Goal: Task Accomplishment & Management: Manage account settings

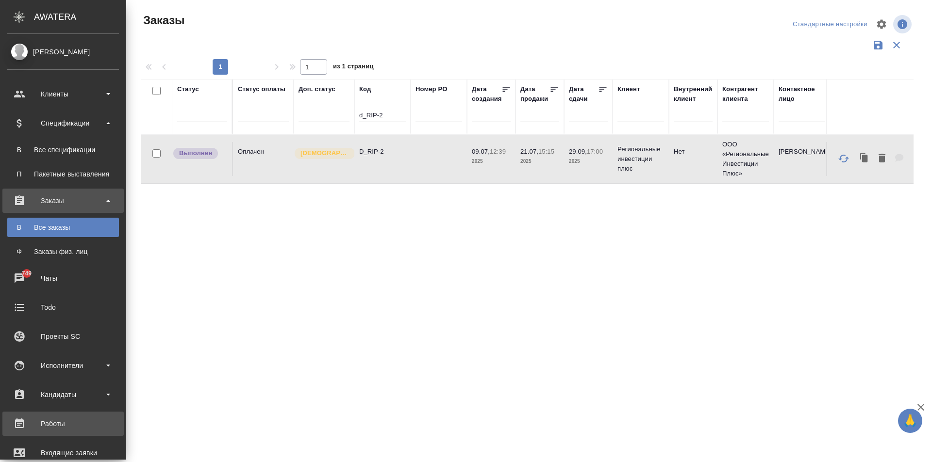
click at [48, 422] on div "Работы" at bounding box center [63, 424] width 112 height 15
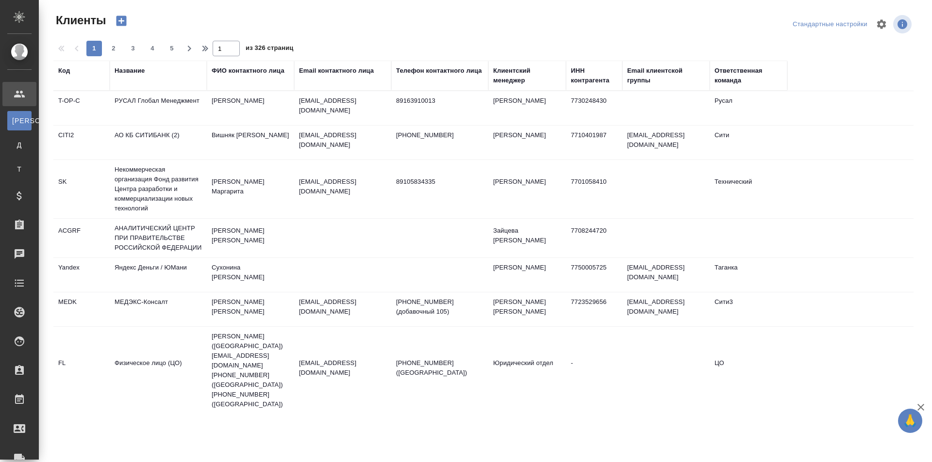
select select "RU"
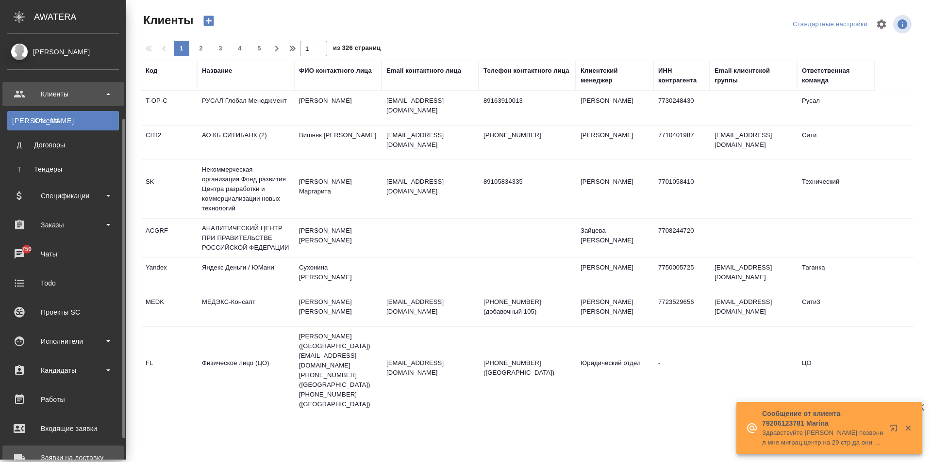
scroll to position [49, 0]
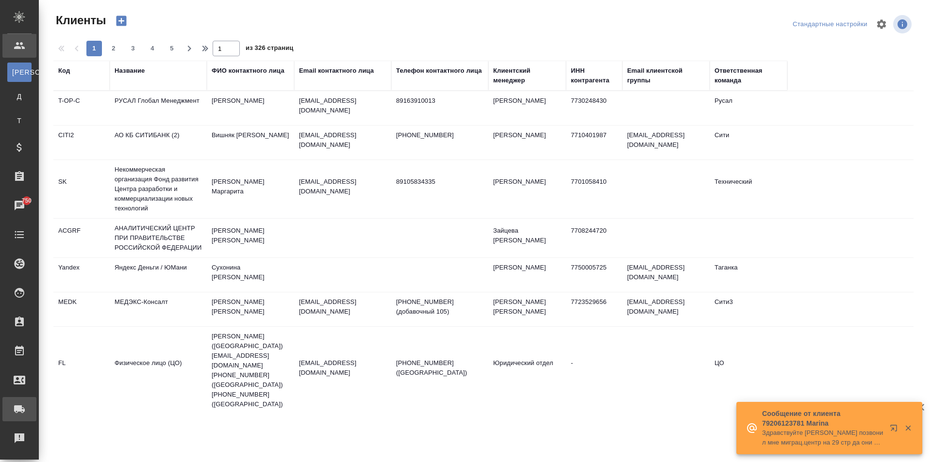
click at [19, 406] on div "Заявки на доставку" at bounding box center [7, 409] width 24 height 15
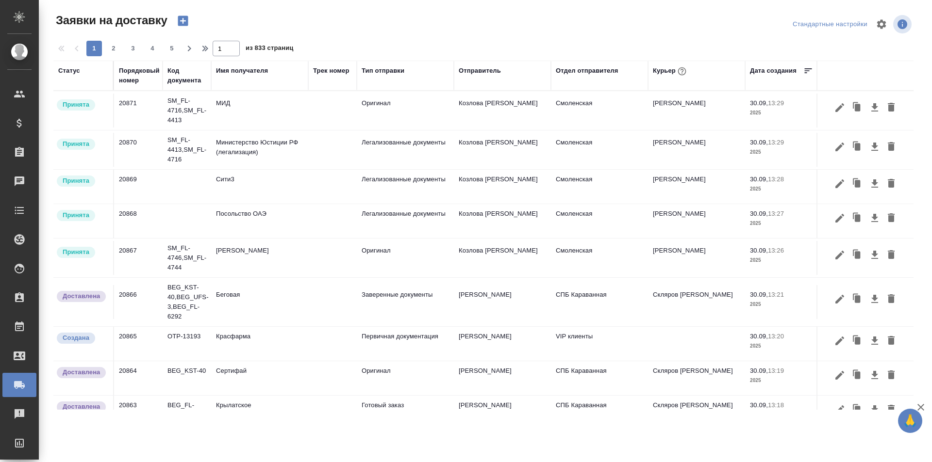
click at [243, 69] on div "Имя получателя" at bounding box center [242, 71] width 52 height 10
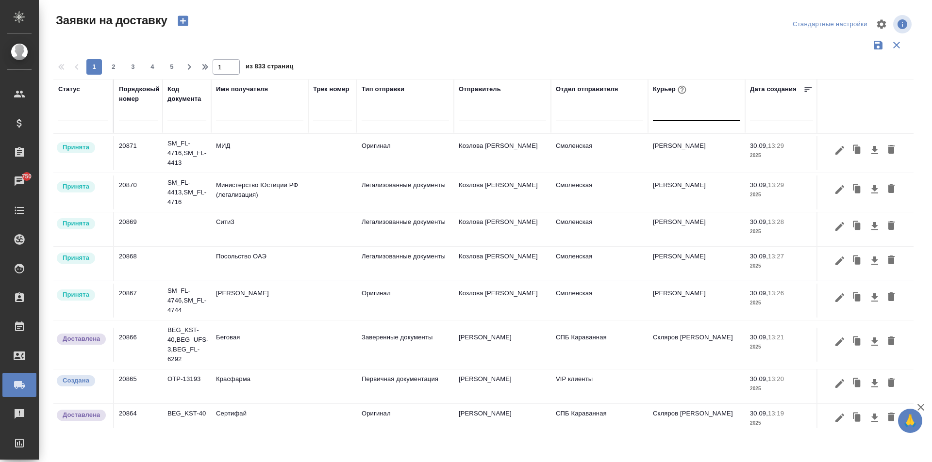
click at [679, 116] on div at bounding box center [696, 111] width 87 height 14
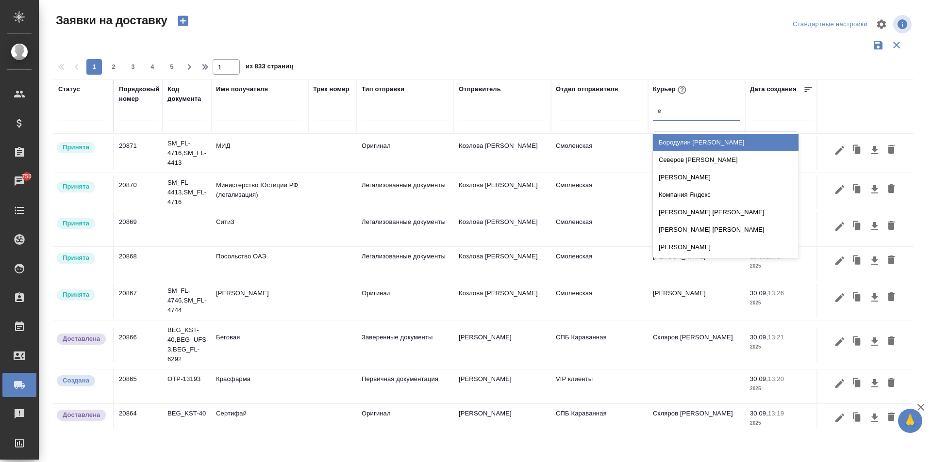
type input "ев"
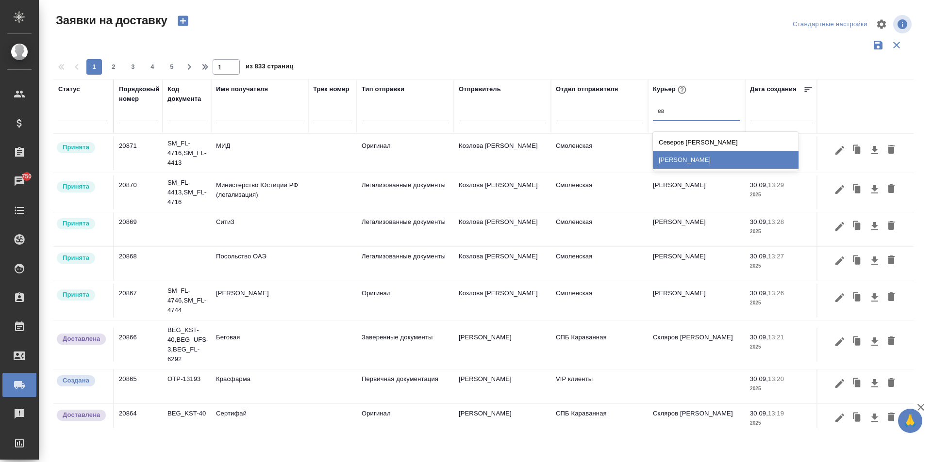
click at [680, 165] on div "[PERSON_NAME]" at bounding box center [726, 159] width 146 height 17
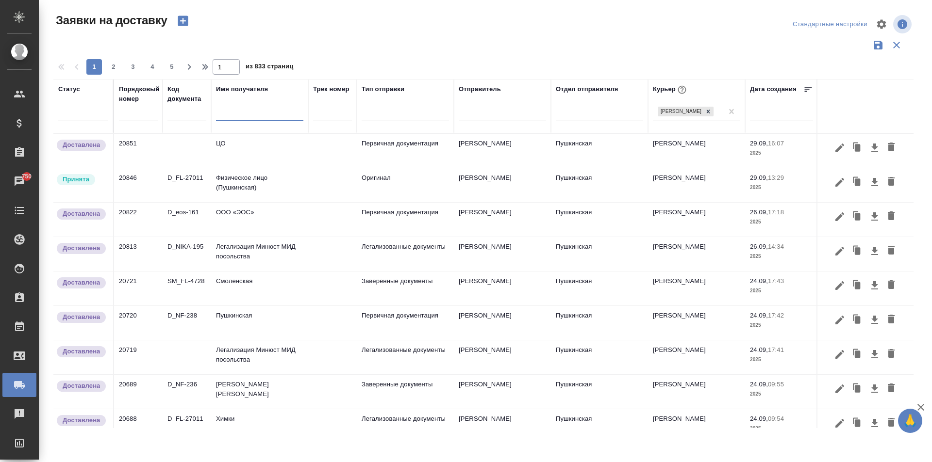
click at [229, 115] on input "text" at bounding box center [259, 115] width 87 height 12
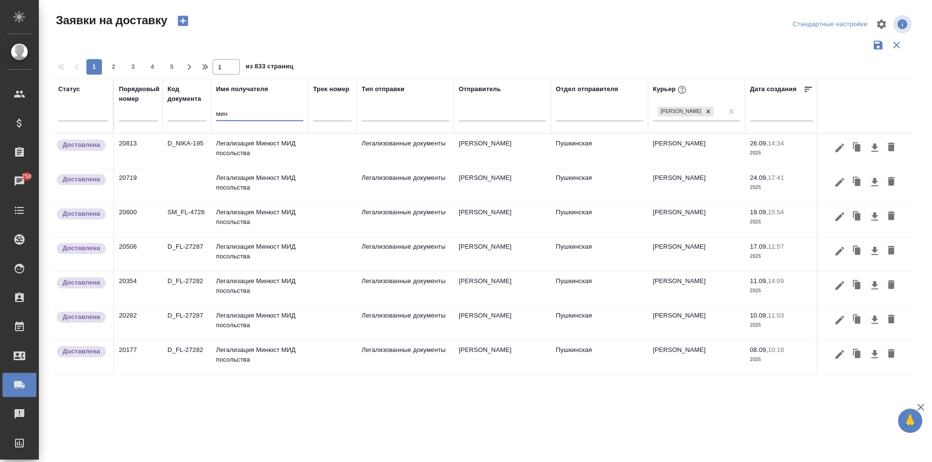
type input "мин"
click at [272, 156] on td "Легализация Минюст МИД посольства" at bounding box center [259, 151] width 97 height 34
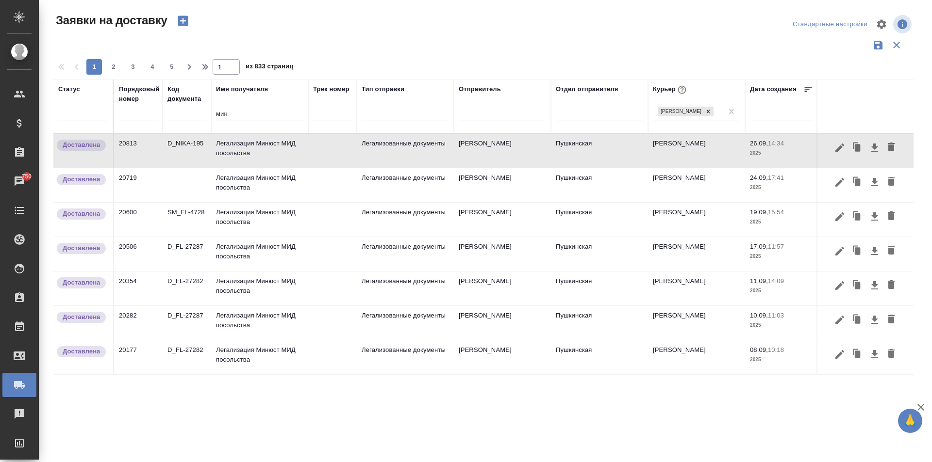
click at [272, 156] on td "Легализация Минюст МИД посольства" at bounding box center [259, 151] width 97 height 34
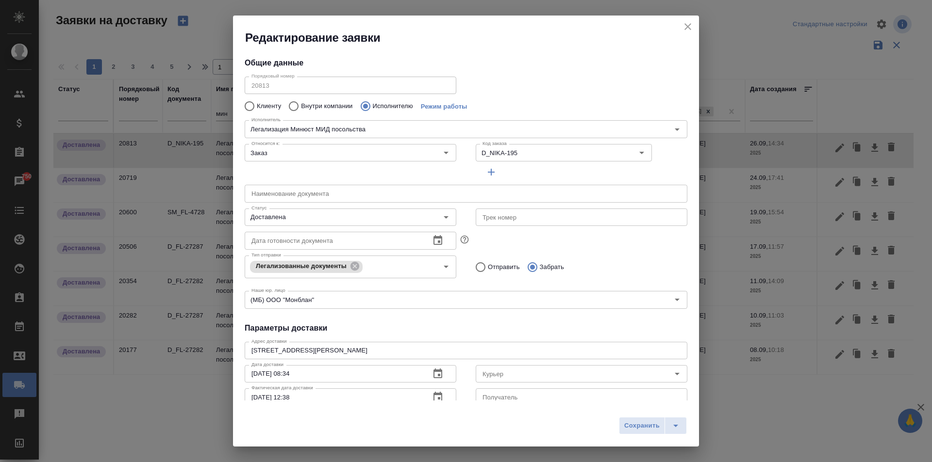
type input "[PERSON_NAME]"
type input "Легализация Минюст МИД посольства"
click at [691, 26] on icon "close" at bounding box center [688, 27] width 12 height 12
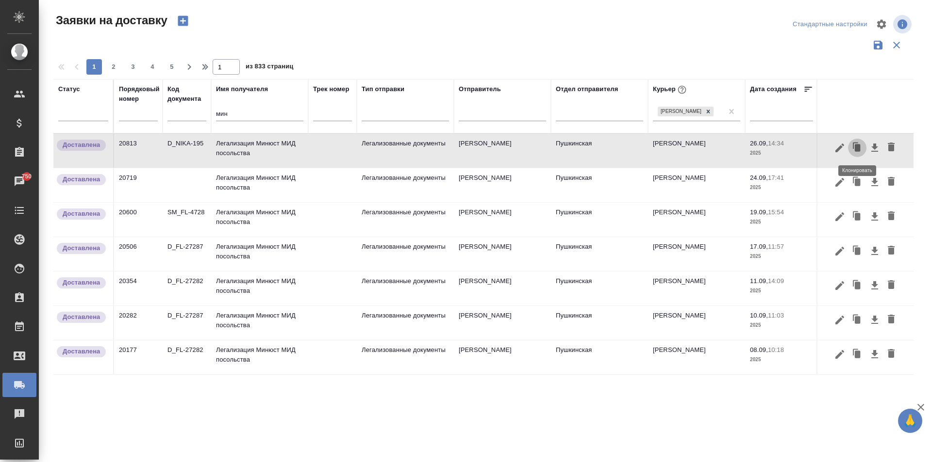
click at [855, 150] on icon "button" at bounding box center [858, 147] width 6 height 7
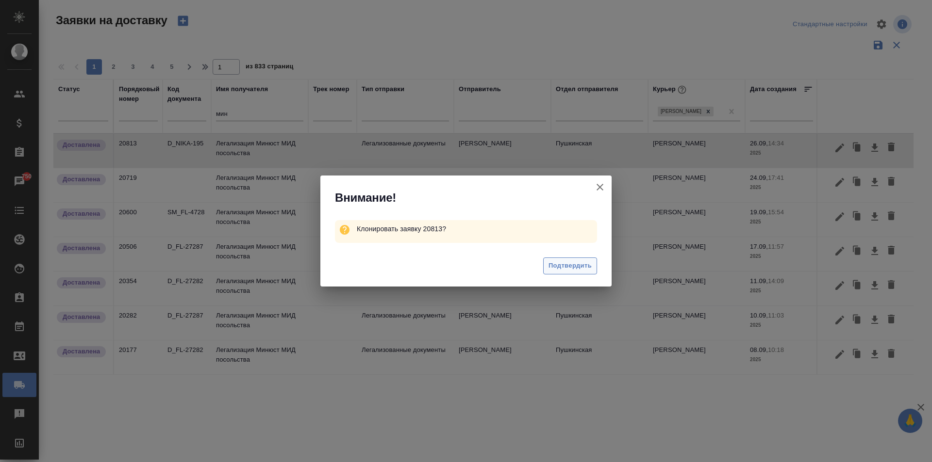
click at [587, 265] on span "Подтвердить" at bounding box center [569, 266] width 43 height 11
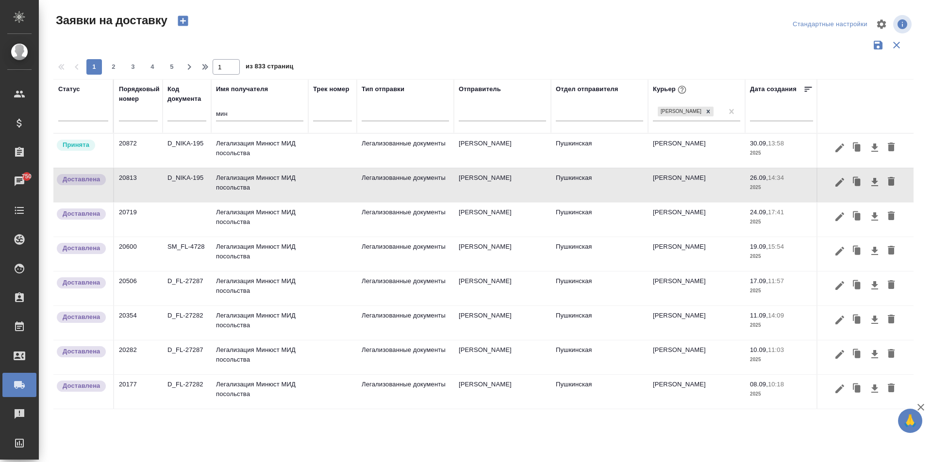
click at [252, 148] on td "Легализация Минюст МИД посольства" at bounding box center [259, 151] width 97 height 34
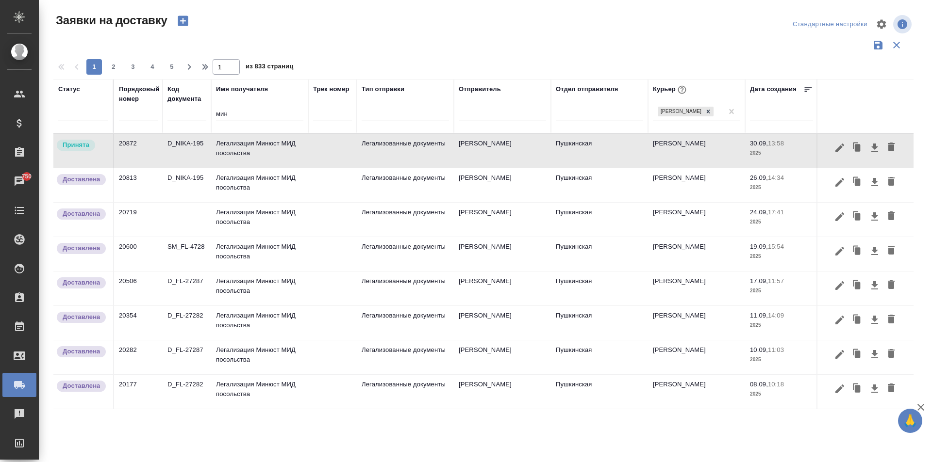
click at [252, 148] on td "Легализация Минюст МИД посольства" at bounding box center [259, 151] width 97 height 34
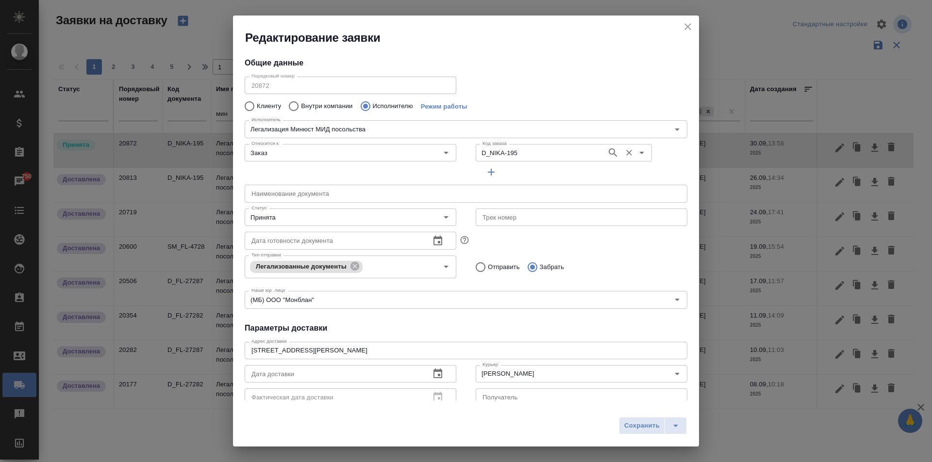
click at [540, 153] on input "D_NIKA-195" at bounding box center [539, 153] width 123 height 12
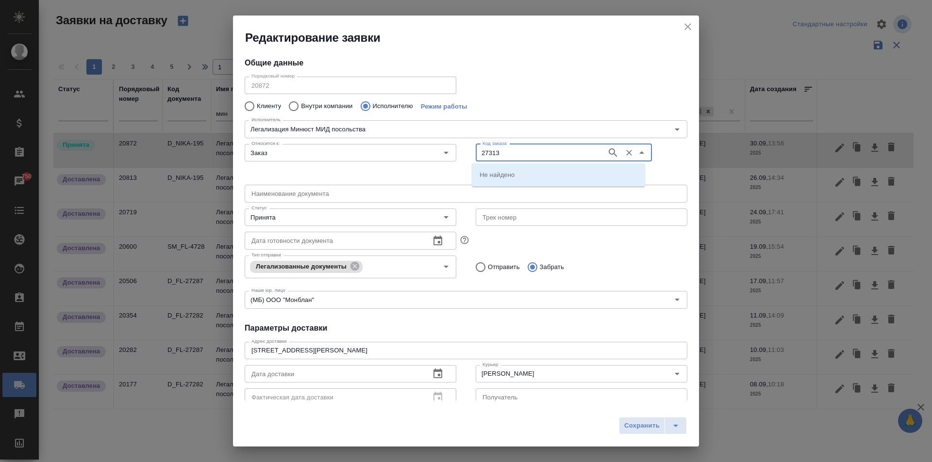
type input "27313"
click at [506, 176] on p "D_FL-27313" at bounding box center [497, 175] width 36 height 10
type input "D_FL-27313"
click at [266, 196] on input "text" at bounding box center [466, 193] width 443 height 17
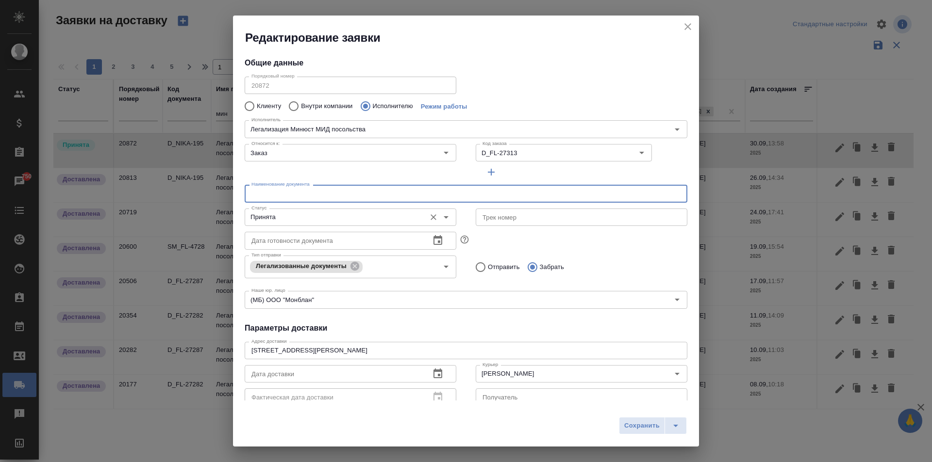
click at [297, 220] on input "Принята" at bounding box center [333, 218] width 173 height 12
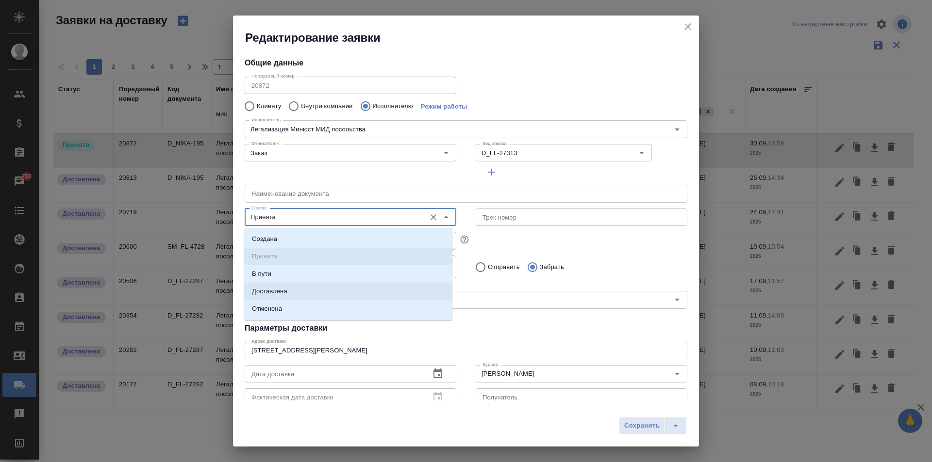
click at [272, 288] on p "Доставлена" at bounding box center [269, 292] width 35 height 10
type input "Доставлена"
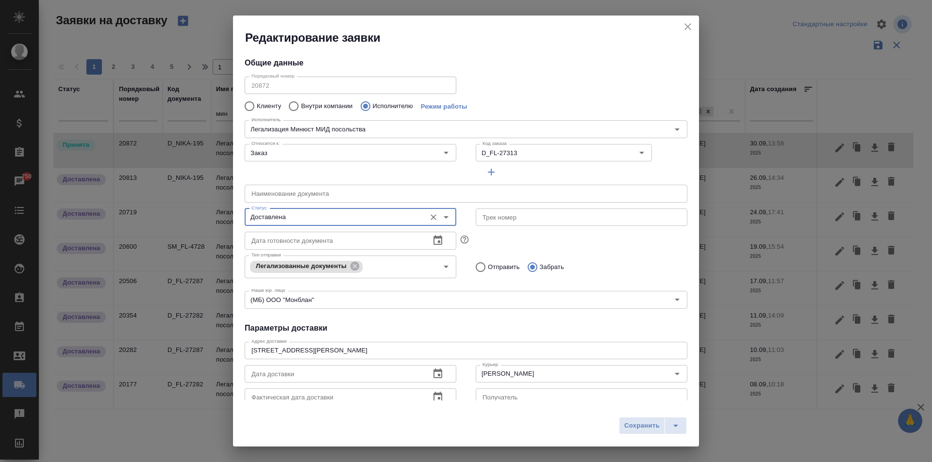
click at [298, 195] on input "text" at bounding box center [466, 193] width 443 height 17
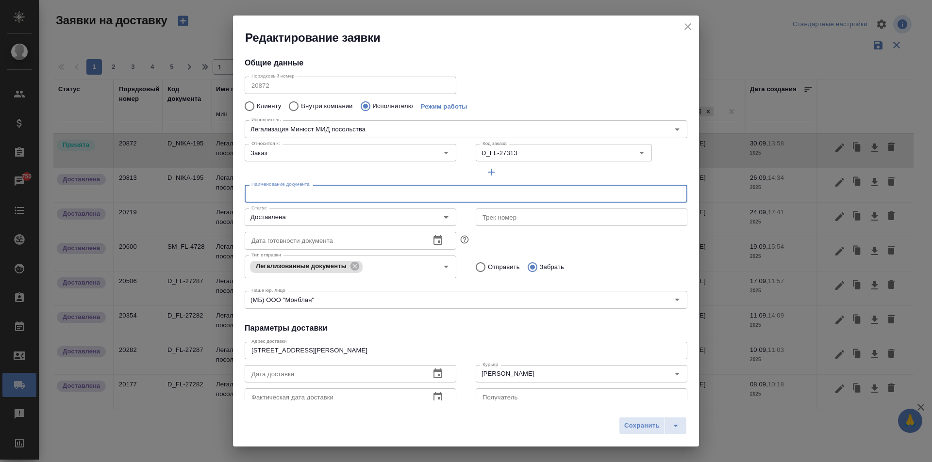
click at [438, 372] on icon "button" at bounding box center [437, 374] width 9 height 10
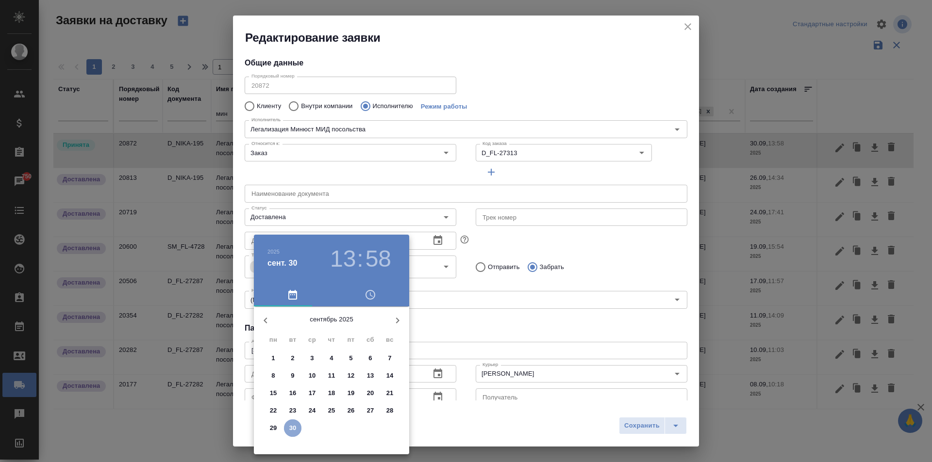
click at [299, 427] on span "30" at bounding box center [292, 429] width 17 height 10
type input "[DATE] 13:58"
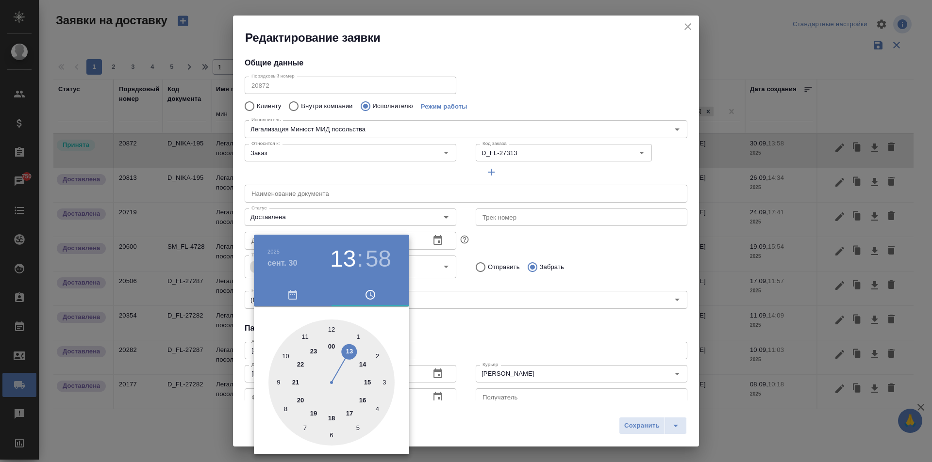
click at [515, 313] on div at bounding box center [466, 231] width 932 height 462
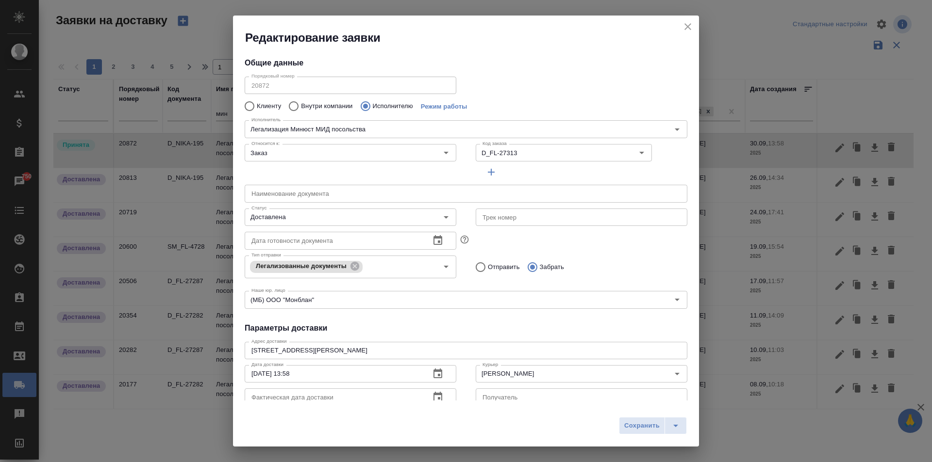
click at [325, 193] on input "text" at bounding box center [466, 193] width 443 height 17
click at [471, 265] on input "Отправить" at bounding box center [478, 267] width 17 height 20
radio input "true"
click at [478, 272] on input "Отправить" at bounding box center [478, 267] width 17 height 20
click at [261, 195] on input "text" at bounding box center [466, 193] width 443 height 17
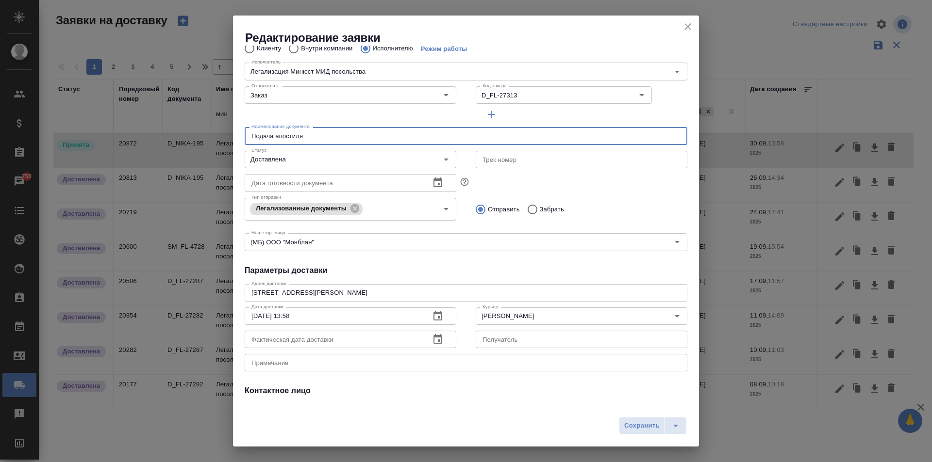
scroll to position [132, 0]
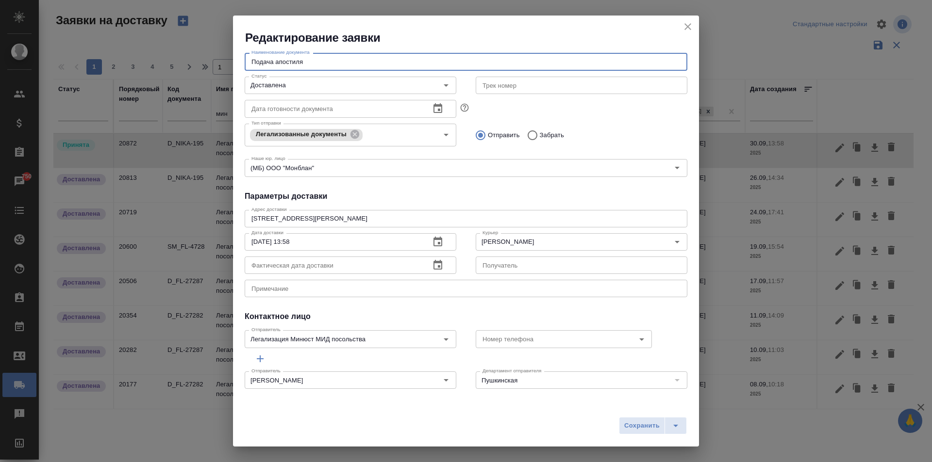
type input "Подача апостиля"
click at [437, 264] on icon "button" at bounding box center [437, 265] width 9 height 10
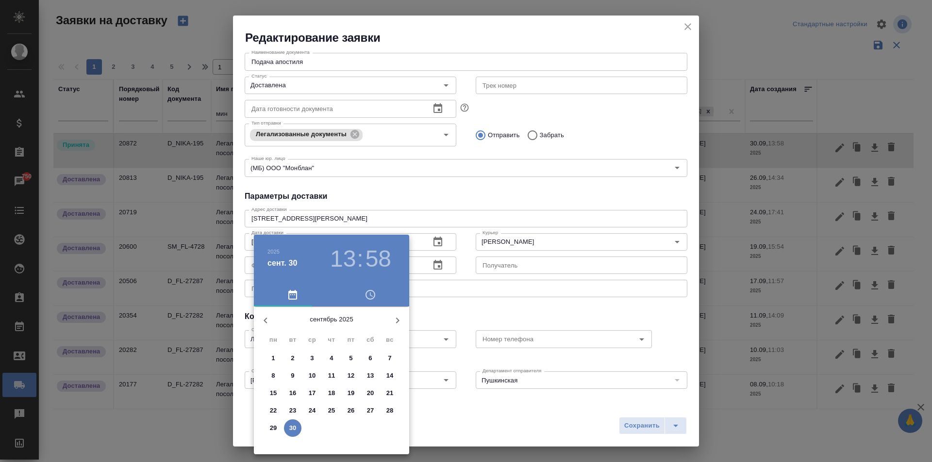
click at [294, 426] on p "30" at bounding box center [292, 429] width 7 height 10
type input "[DATE] 13:58"
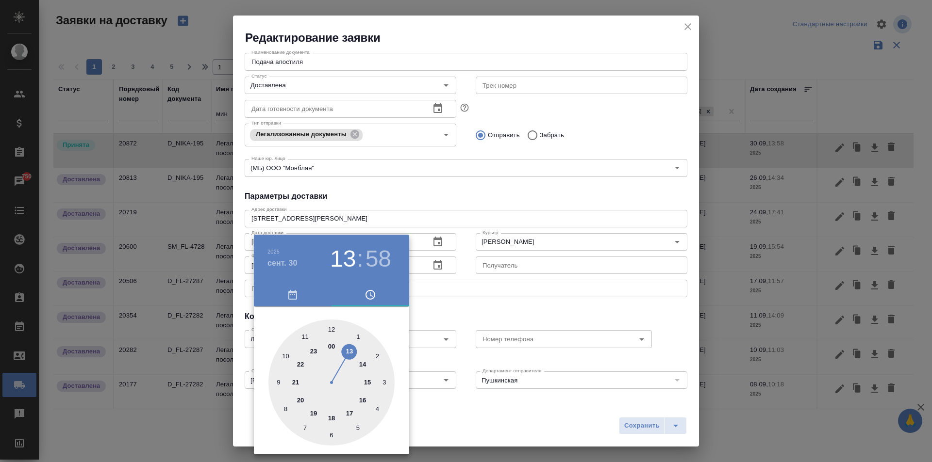
click at [500, 255] on div at bounding box center [466, 231] width 932 height 462
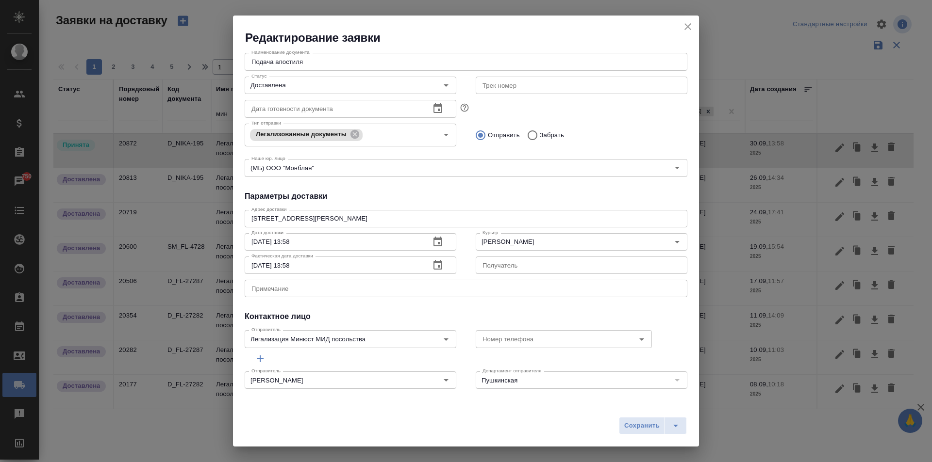
click at [619, 416] on div "Сохранить" at bounding box center [466, 429] width 466 height 34
click at [634, 428] on span "Сохранить" at bounding box center [641, 426] width 35 height 11
type input "Принята"
radio input "false"
radio input "true"
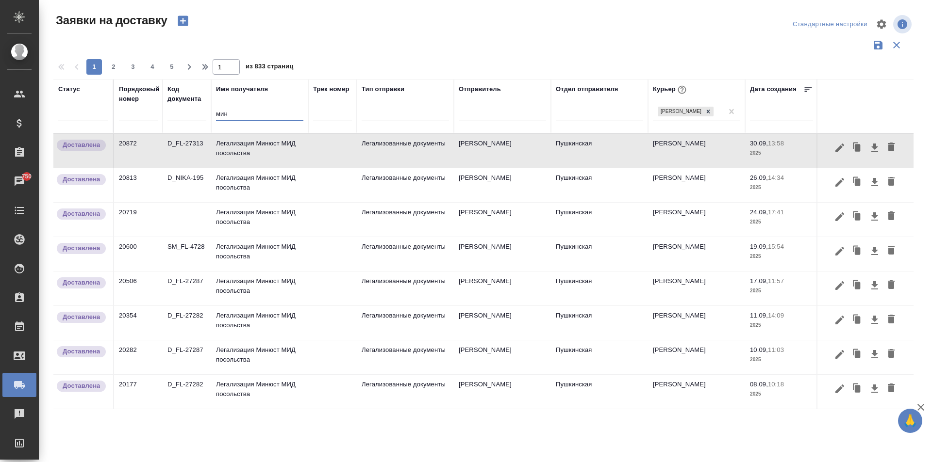
drag, startPoint x: 235, startPoint y: 116, endPoint x: 197, endPoint y: 113, distance: 38.5
click at [212, 115] on th "Имя получателя мин" at bounding box center [259, 106] width 97 height 54
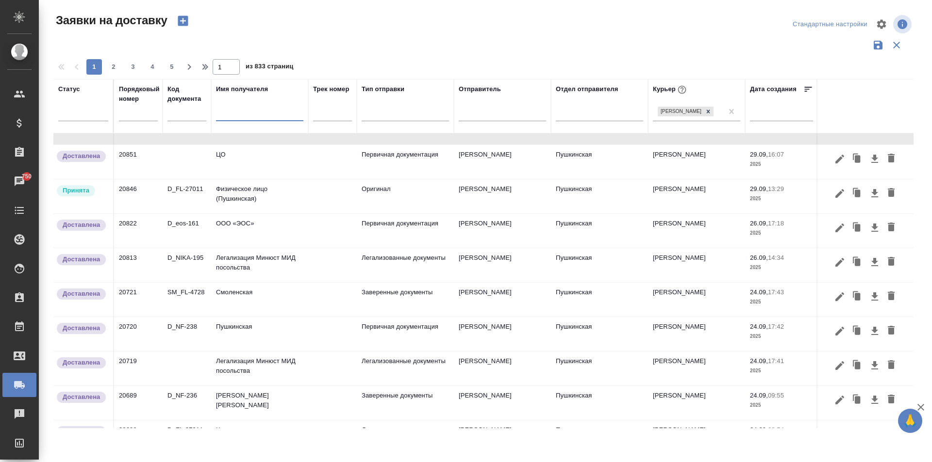
scroll to position [0, 0]
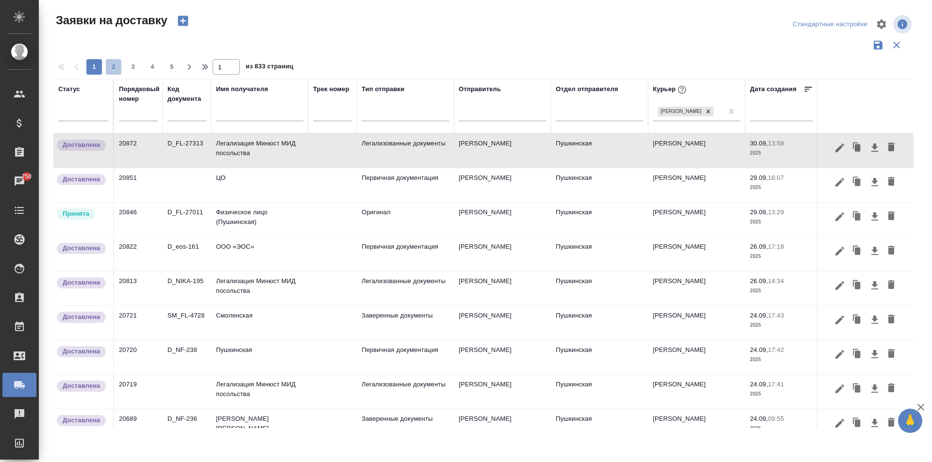
click at [112, 66] on span "2" at bounding box center [114, 67] width 16 height 10
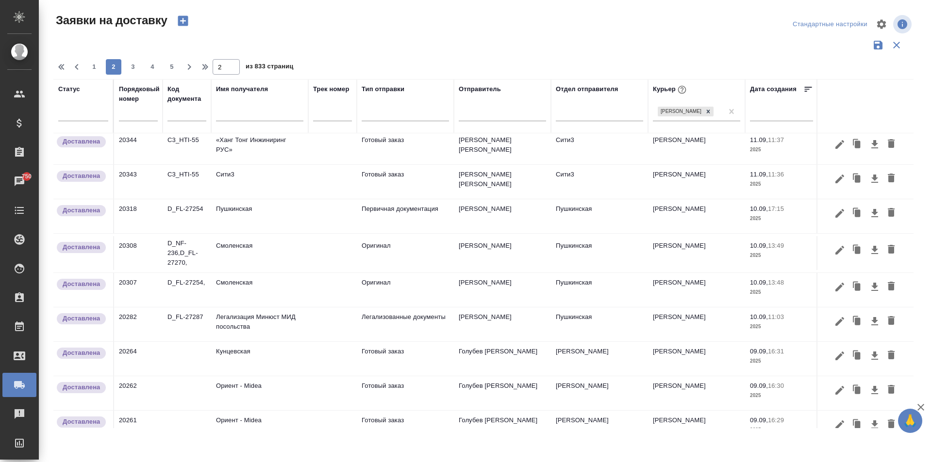
scroll to position [595, 0]
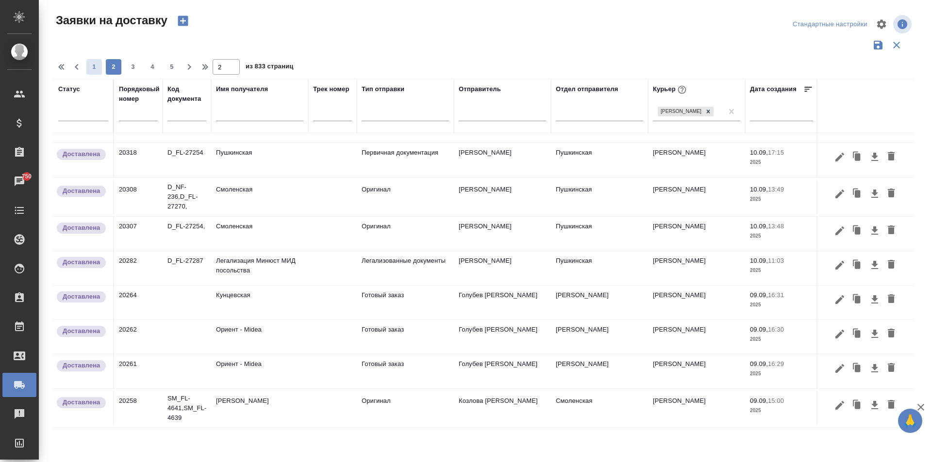
click at [99, 72] on button "1" at bounding box center [94, 67] width 16 height 16
type input "1"
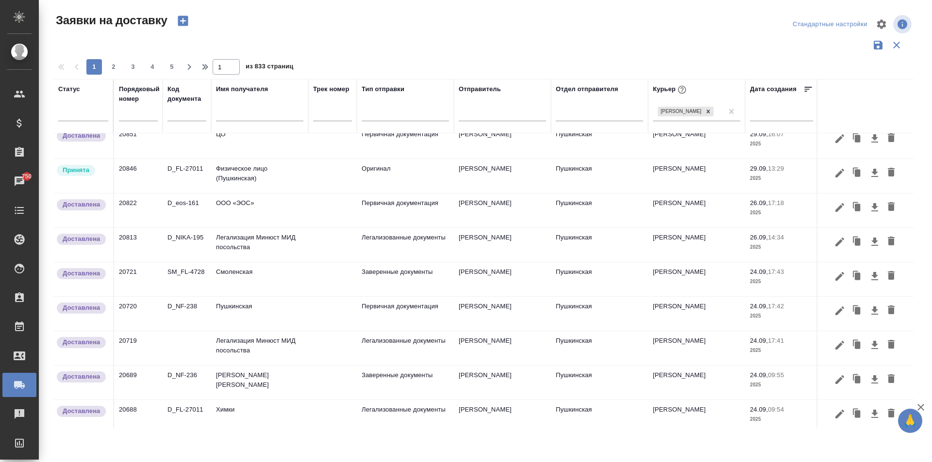
scroll to position [0, 0]
